Goal: Transaction & Acquisition: Purchase product/service

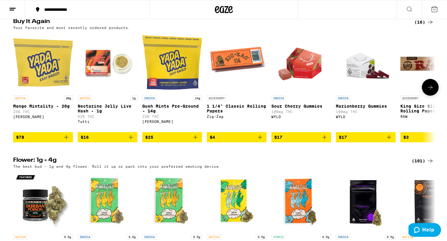
scroll to position [340, 0]
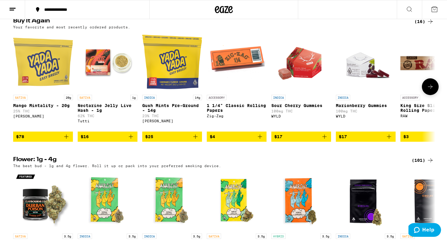
click at [66, 139] on icon "Add to bag" at bounding box center [66, 136] width 4 height 4
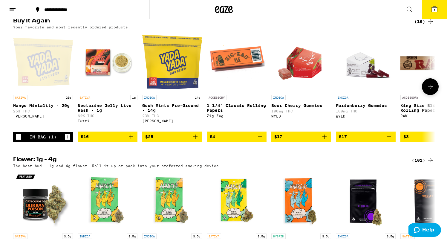
click at [111, 140] on span "$16" at bounding box center [108, 136] width 54 height 7
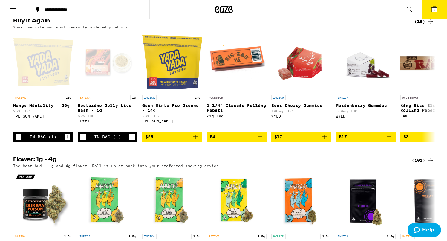
click at [437, 9] on icon at bounding box center [434, 9] width 5 height 5
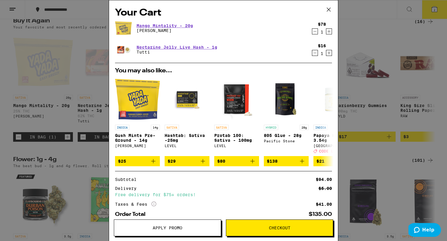
click at [264, 225] on button "Checkout" at bounding box center [279, 227] width 107 height 17
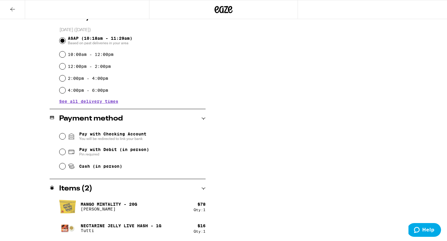
scroll to position [160, 0]
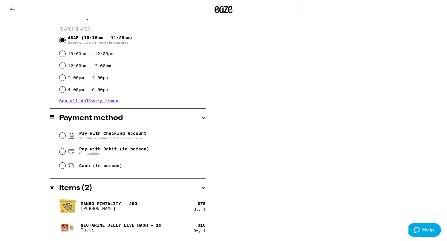
click at [59, 152] on fieldset "Pay with Checking Account You will be redirected to link your bank Pay with Deb…" at bounding box center [132, 150] width 146 height 45
click at [63, 151] on input "Pay with Debit (in person) Pin required" at bounding box center [62, 151] width 6 height 6
radio input "true"
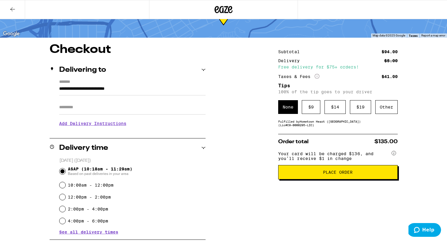
scroll to position [28, 0]
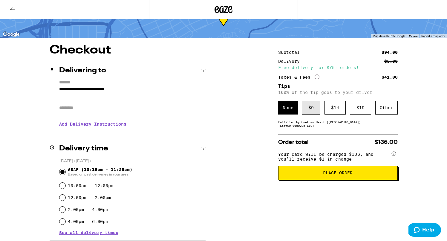
click at [315, 111] on div "$ 9" at bounding box center [311, 108] width 19 height 14
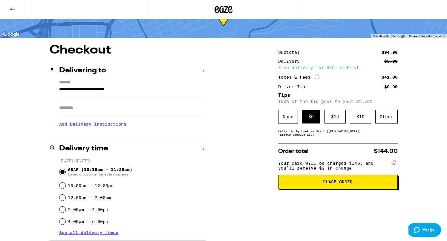
click at [345, 184] on span "Place Order" at bounding box center [338, 182] width 30 height 4
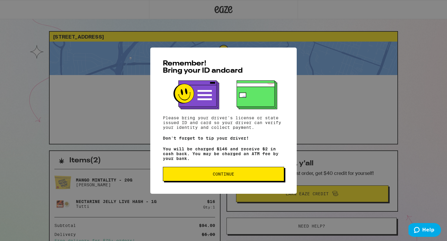
click at [248, 179] on button "Continue" at bounding box center [223, 174] width 121 height 14
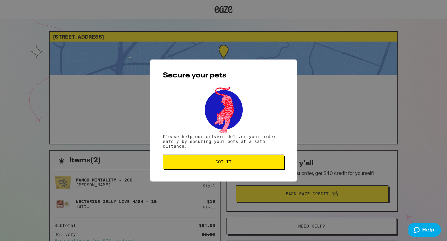
click at [225, 166] on button "Got it" at bounding box center [223, 161] width 121 height 14
